Goal: Communication & Community: Share content

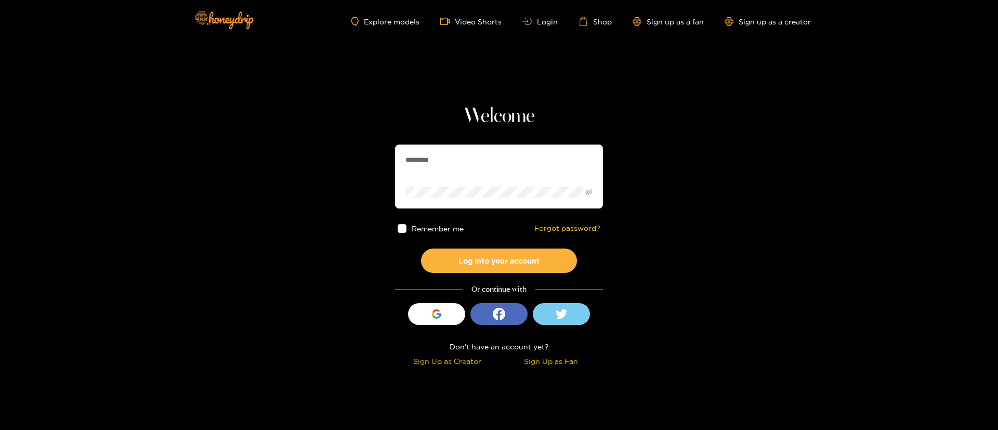
click at [488, 153] on input "*********" at bounding box center [499, 160] width 208 height 31
type input "******"
click at [481, 270] on button "Log into your account" at bounding box center [499, 261] width 156 height 24
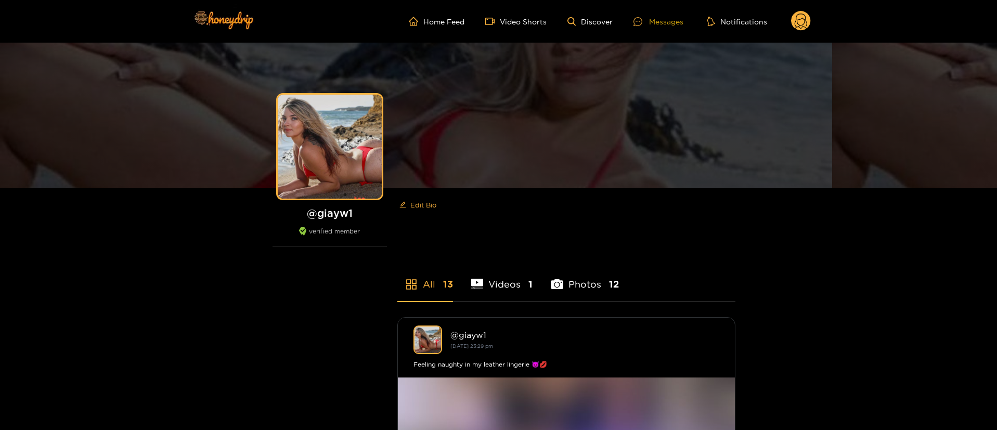
click at [655, 23] on div "Messages" at bounding box center [658, 22] width 50 height 12
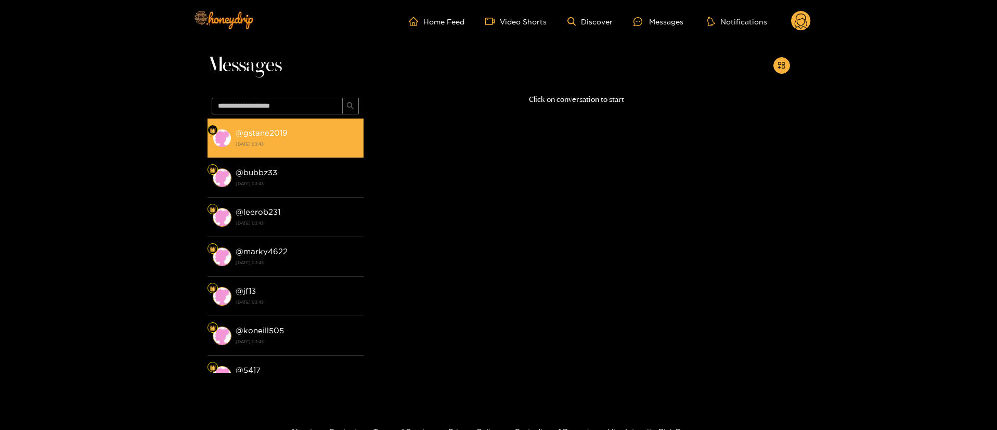
click at [310, 119] on li "@ gstane2019 [DATE] 03:43" at bounding box center [285, 139] width 156 height 40
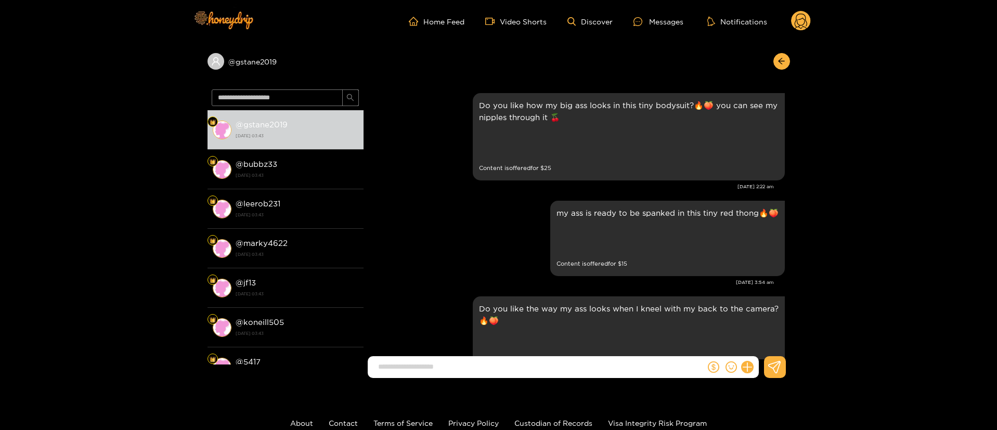
scroll to position [2193, 0]
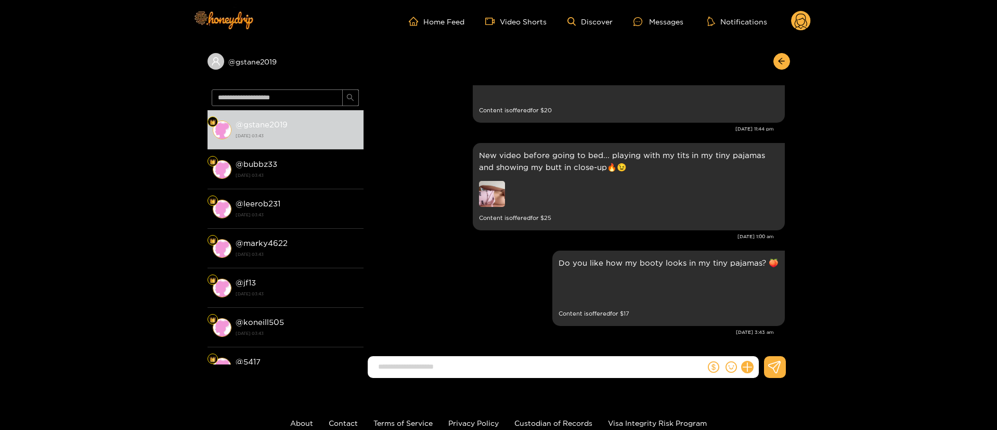
click at [774, 55] on div at bounding box center [779, 61] width 22 height 17
click at [782, 57] on icon "arrow-left" at bounding box center [781, 61] width 8 height 8
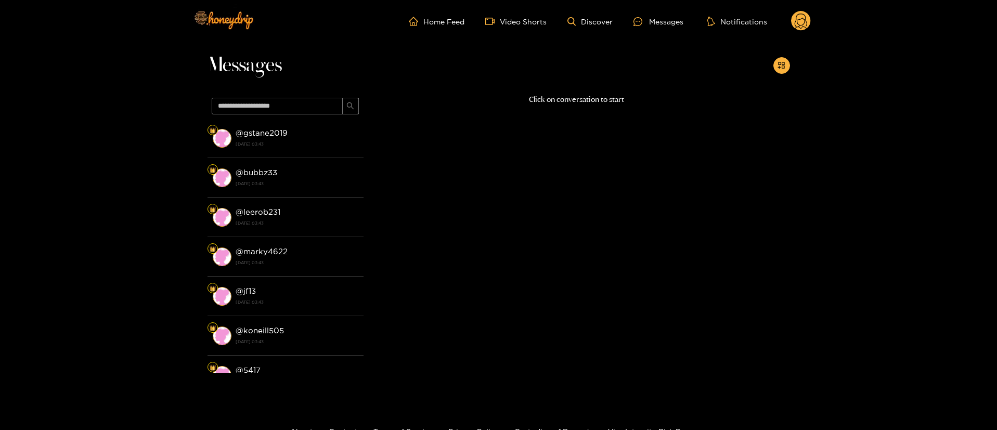
drag, startPoint x: 802, startPoint y: 2, endPoint x: 799, endPoint y: 11, distance: 9.9
click at [801, 5] on div "Home Feed Video Shorts Discover Messages Notifications 0" at bounding box center [499, 21] width 624 height 43
click at [796, 21] on circle at bounding box center [801, 21] width 20 height 20
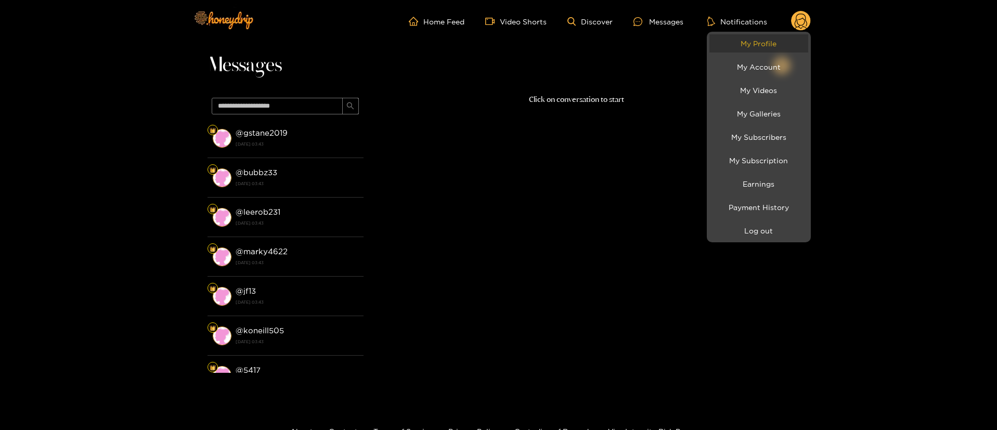
click at [778, 40] on link "My Profile" at bounding box center [758, 43] width 99 height 18
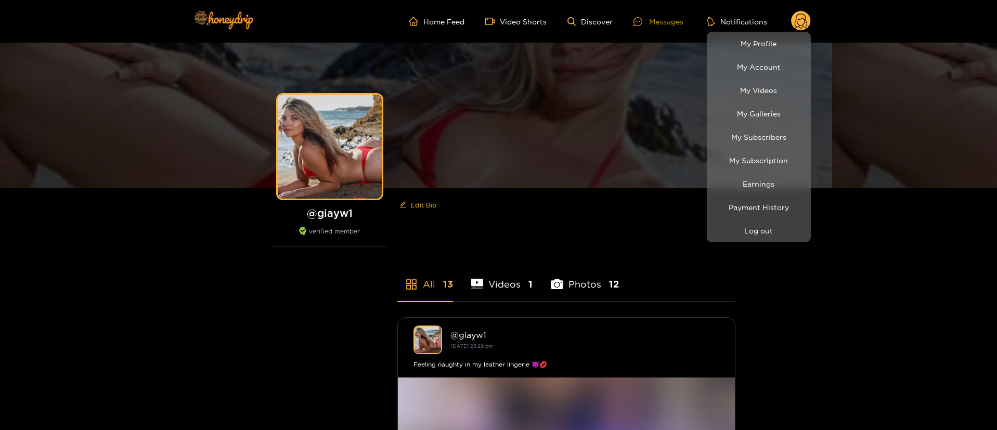
click at [668, 17] on div at bounding box center [498, 215] width 997 height 430
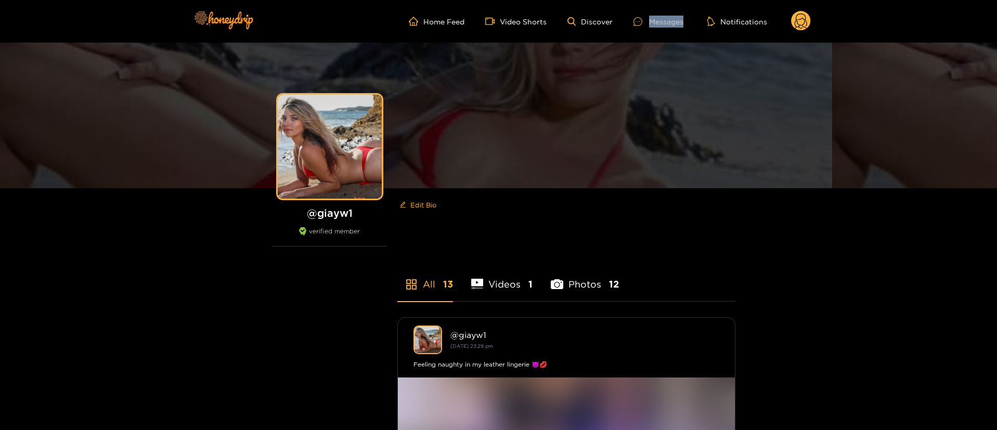
click at [668, 17] on div "Messages" at bounding box center [658, 22] width 50 height 12
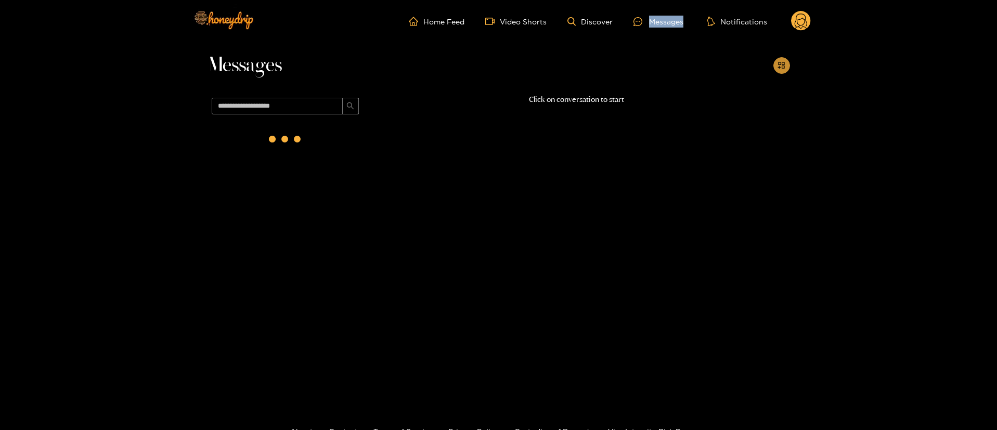
click at [778, 60] on button "button" at bounding box center [781, 65] width 17 height 17
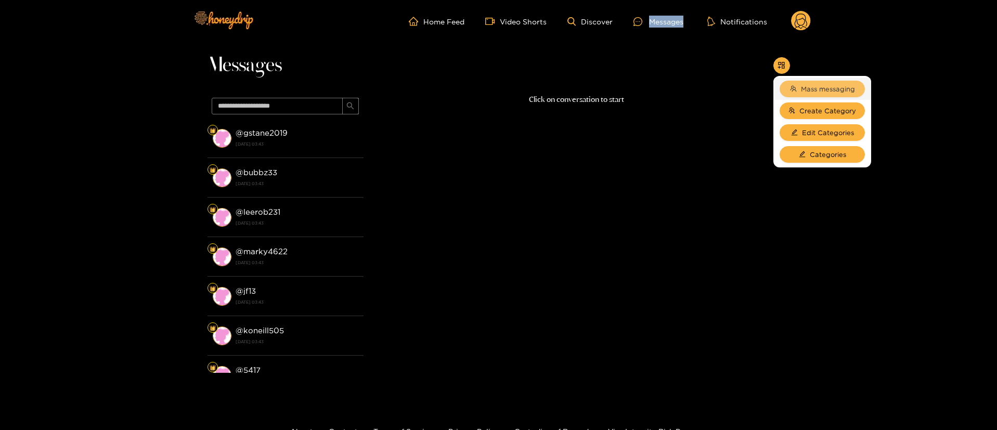
click at [832, 82] on button "Mass messaging" at bounding box center [821, 89] width 85 height 17
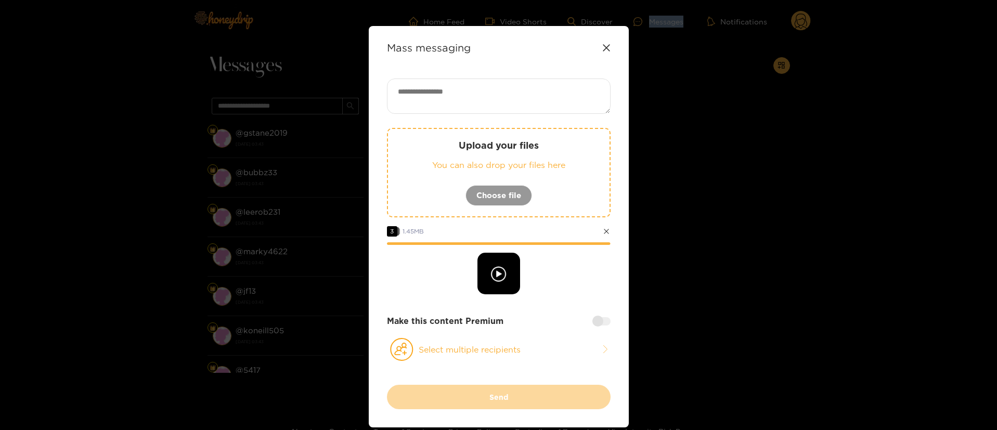
drag, startPoint x: 525, startPoint y: 350, endPoint x: 516, endPoint y: 330, distance: 22.1
click at [525, 350] on button "Select multiple recipients" at bounding box center [499, 349] width 224 height 24
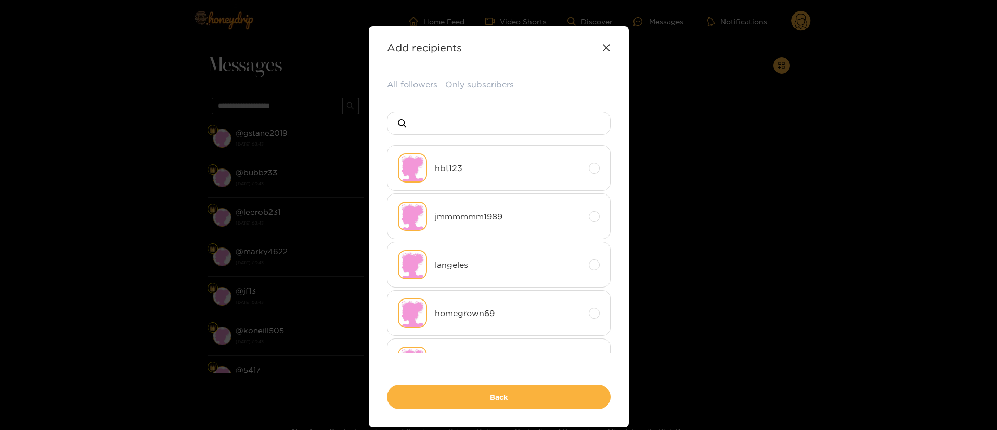
click at [420, 97] on div "All followers Only subscribers hbt123 jmmmmmm1989 langeles homegrown69 kdimoff6…" at bounding box center [499, 244] width 224 height 331
click at [416, 83] on button "All followers" at bounding box center [412, 85] width 50 height 12
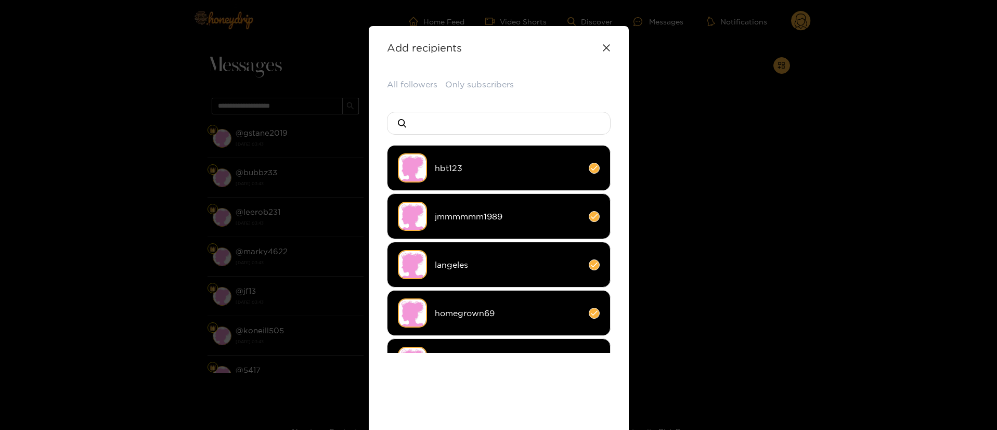
drag, startPoint x: 511, startPoint y: 377, endPoint x: 514, endPoint y: 368, distance: 10.2
click at [512, 378] on div "All followers Only subscribers hbt123 jmmmmmm1989 langeles homegrown69 kdimoff6…" at bounding box center [499, 270] width 224 height 382
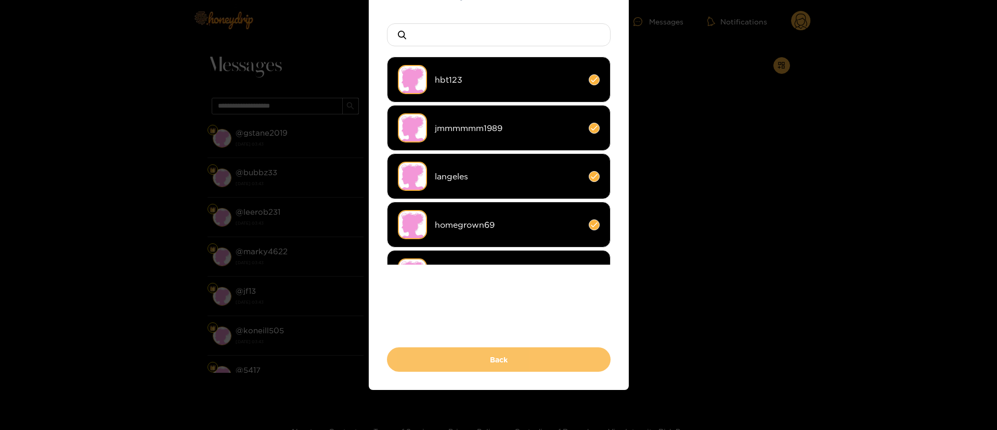
scroll to position [90, 0]
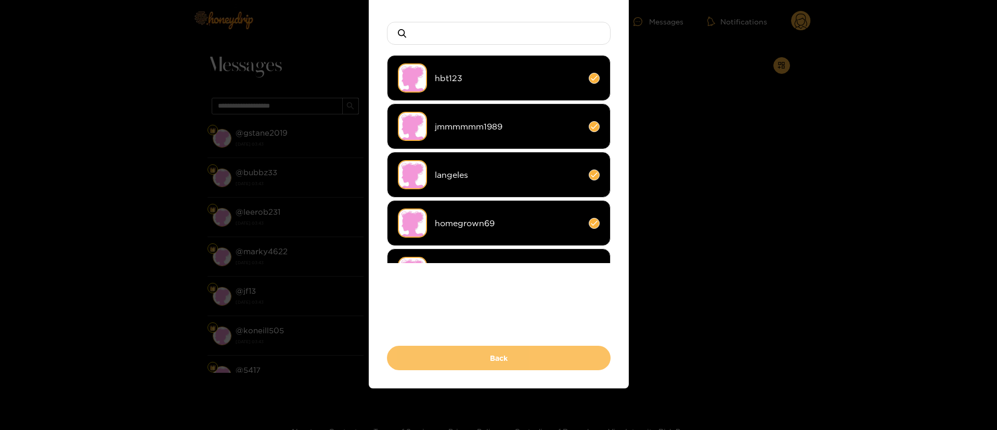
click at [519, 351] on button "Back" at bounding box center [499, 358] width 224 height 24
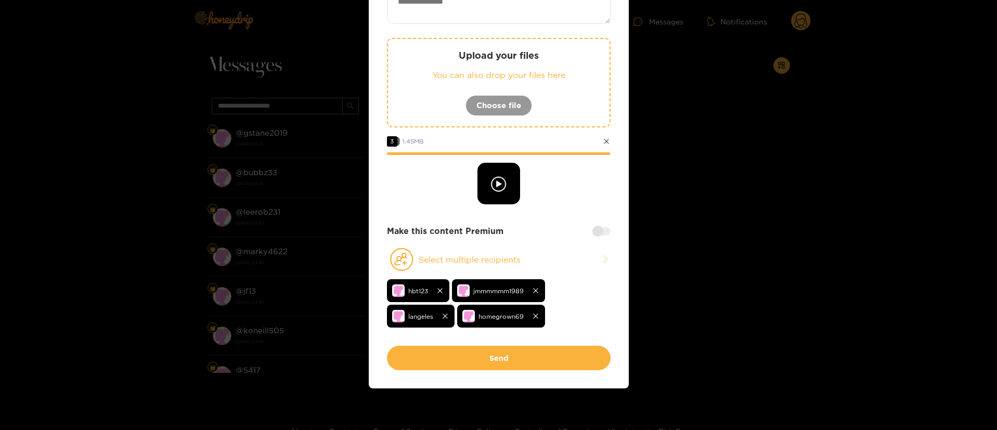
drag, startPoint x: 602, startPoint y: 238, endPoint x: 595, endPoint y: 235, distance: 7.2
click at [601, 239] on div "Upload your files You can also drop your files here Choose file 3 1.45 MB Make …" at bounding box center [499, 167] width 224 height 357
drag, startPoint x: 595, startPoint y: 235, endPoint x: 579, endPoint y: 242, distance: 17.5
click at [595, 235] on div at bounding box center [601, 231] width 18 height 8
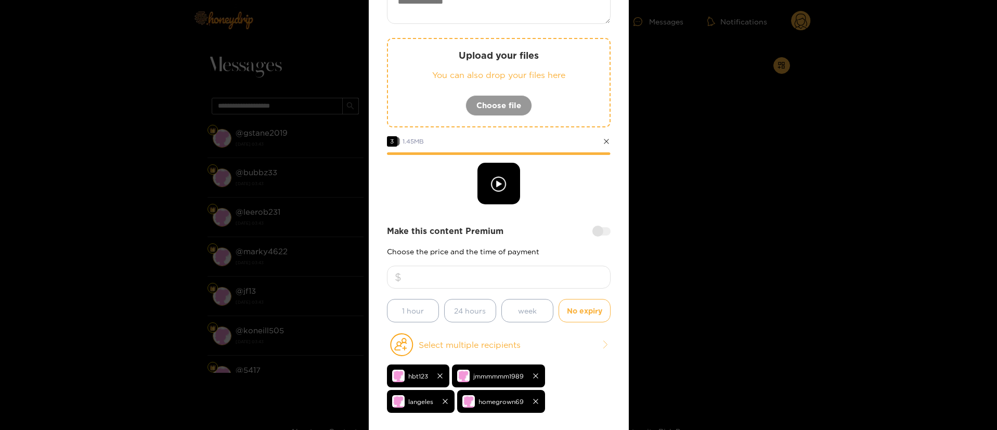
click at [547, 19] on textarea at bounding box center [499, 6] width 224 height 35
paste textarea "**********"
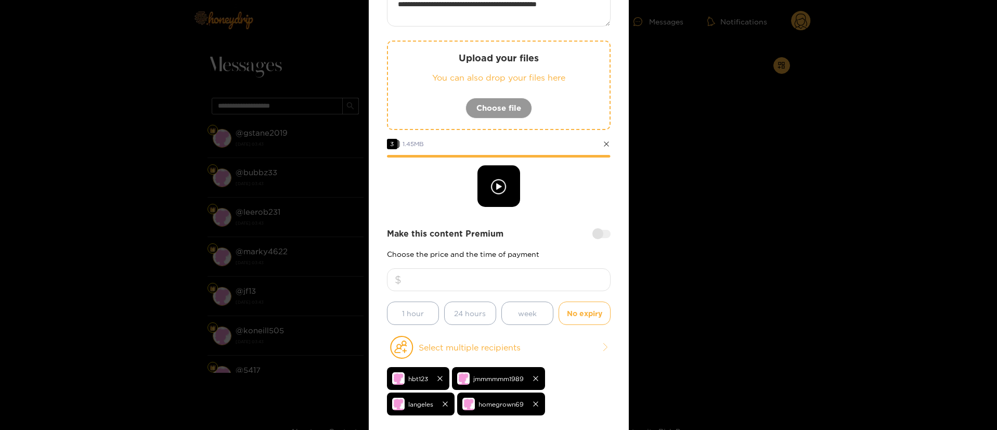
type textarea "**********"
click at [521, 288] on input "number" at bounding box center [499, 279] width 224 height 23
drag, startPoint x: 517, startPoint y: 283, endPoint x: 497, endPoint y: 287, distance: 20.7
click at [497, 289] on input "**" at bounding box center [499, 279] width 224 height 23
type input "**"
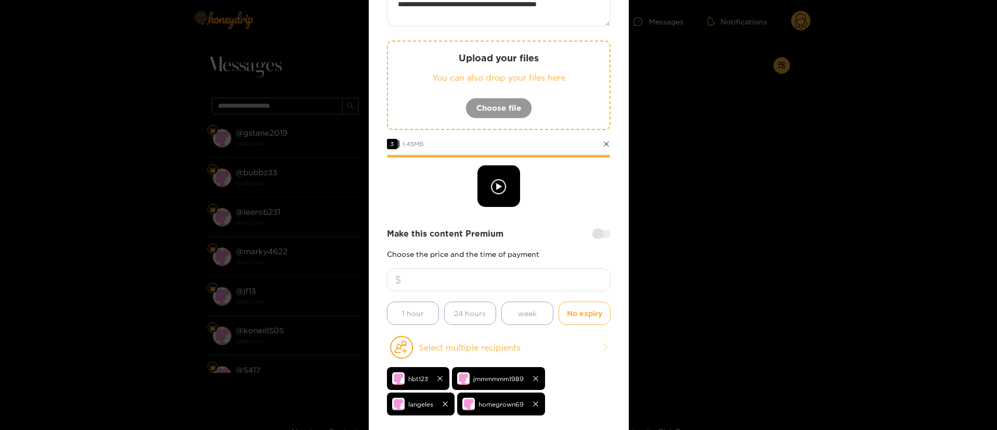
click at [537, 210] on div "**********" at bounding box center [499, 212] width 224 height 442
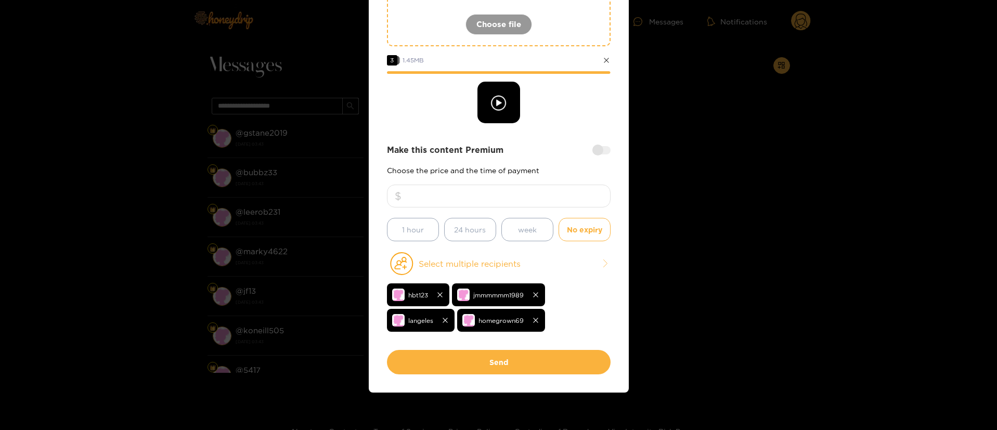
scroll to position [175, 0]
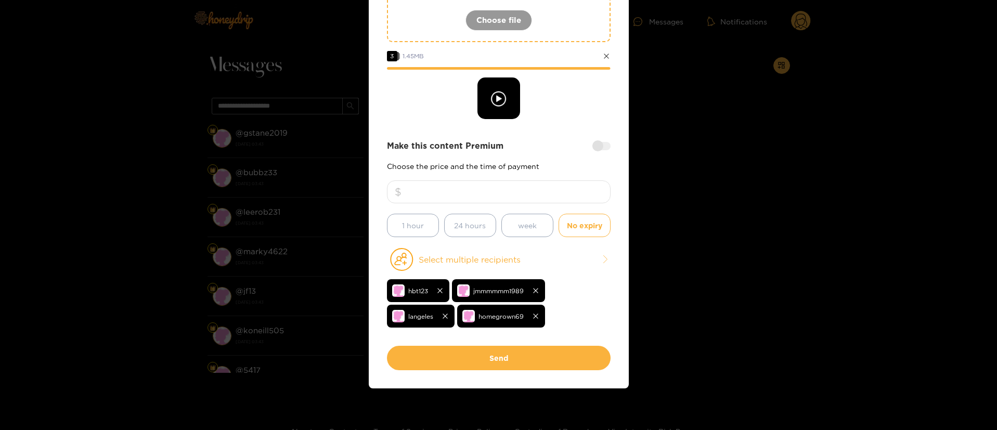
click at [565, 110] on div at bounding box center [499, 98] width 224 height 42
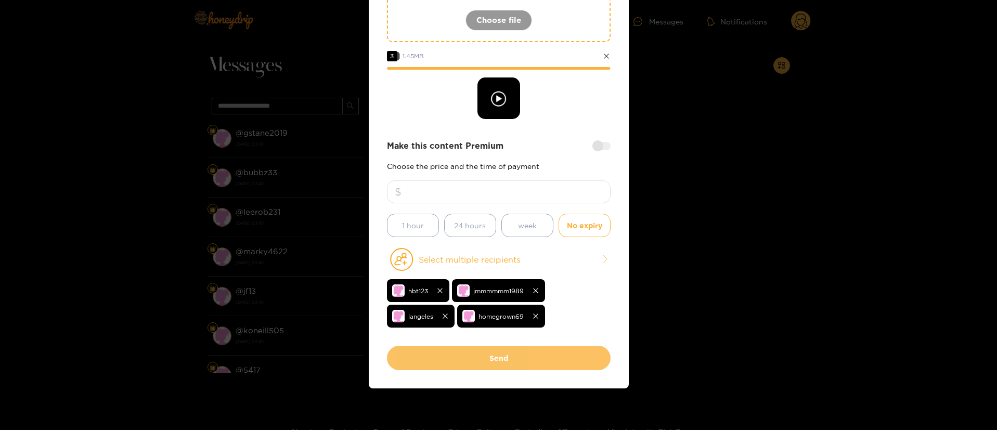
click at [498, 357] on button "Send" at bounding box center [499, 358] width 224 height 24
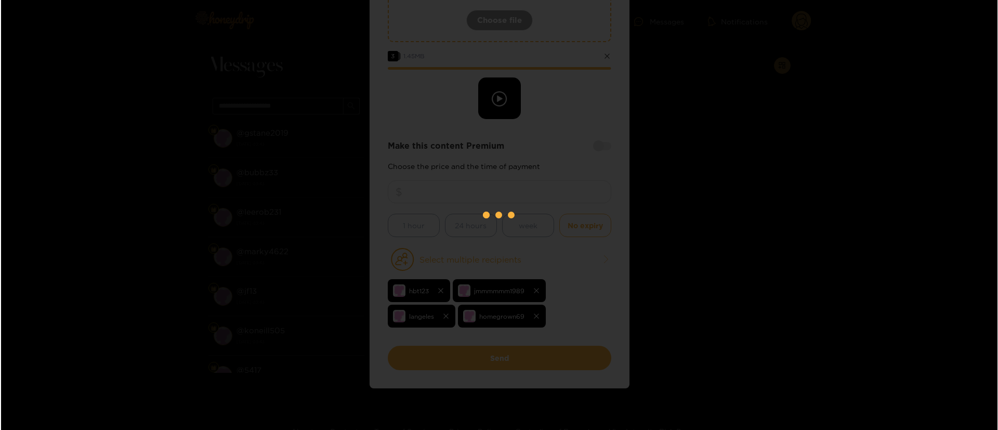
scroll to position [63, 0]
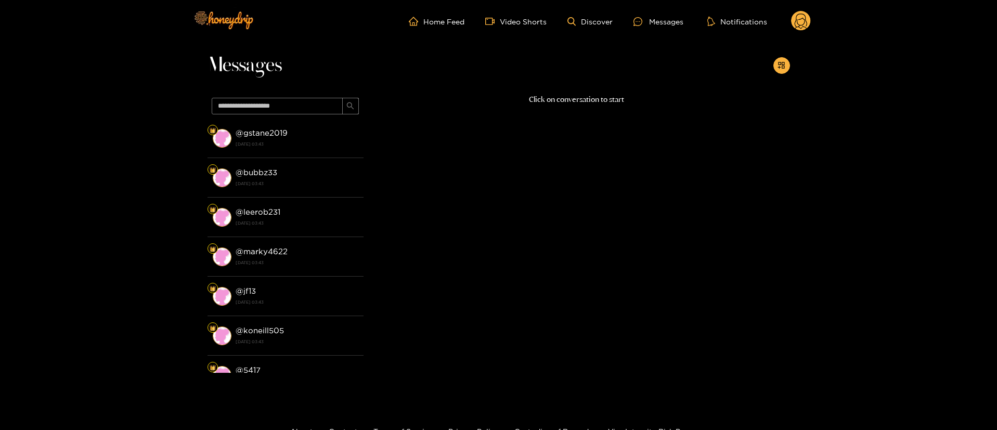
click at [801, 25] on icon at bounding box center [800, 23] width 12 height 18
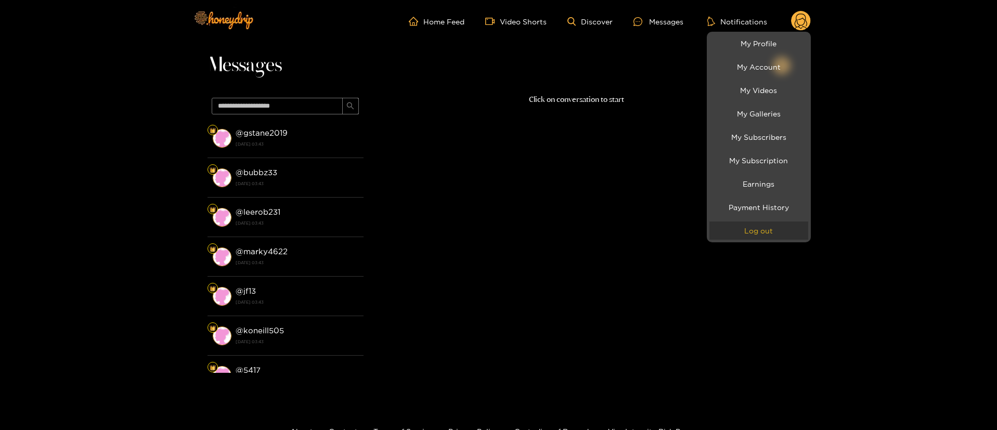
click at [766, 233] on button "Log out" at bounding box center [758, 230] width 99 height 18
